Goal: Consume media (video, audio)

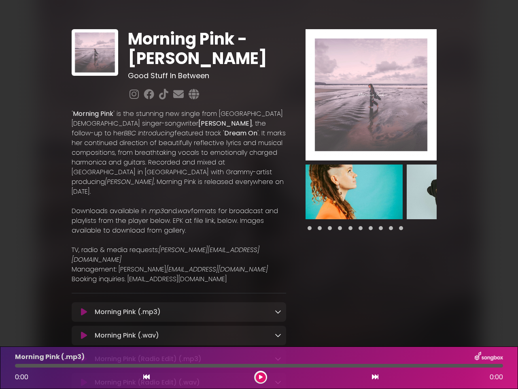
click at [259, 196] on p at bounding box center [179, 201] width 215 height 10
click at [84, 308] on icon at bounding box center [84, 312] width 6 height 8
click at [278, 308] on icon at bounding box center [278, 311] width 6 height 6
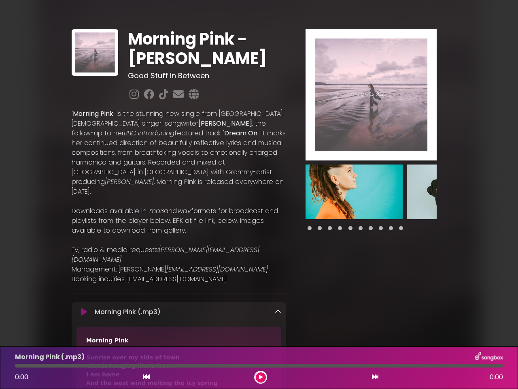
click at [278, 326] on div "Morning Pink Sunrise over my side of town Clouds hanging like a frown I am home…" at bounding box center [178, 366] width 205 height 81
click at [84, 340] on div "Morning Pink Sunrise over my side of town Clouds hanging like a frown I am home…" at bounding box center [178, 366] width 205 height 81
click at [278, 340] on div "Morning Pink Sunrise over my side of town Clouds hanging like a frown I am home…" at bounding box center [178, 366] width 205 height 81
click at [371, 95] on img at bounding box center [371, 94] width 131 height 131
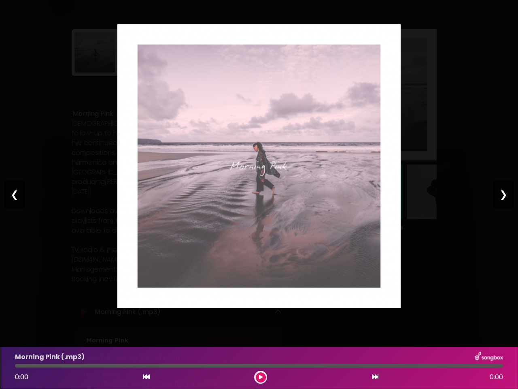
click at [354, 191] on img at bounding box center [258, 165] width 283 height 283
click at [455, 191] on div "Pause Play % buffered 00:00 00:00 00:00 Exit fullscreen Enter fullscreen Play ❮…" at bounding box center [259, 194] width 518 height 389
